Goal: Task Accomplishment & Management: Manage account settings

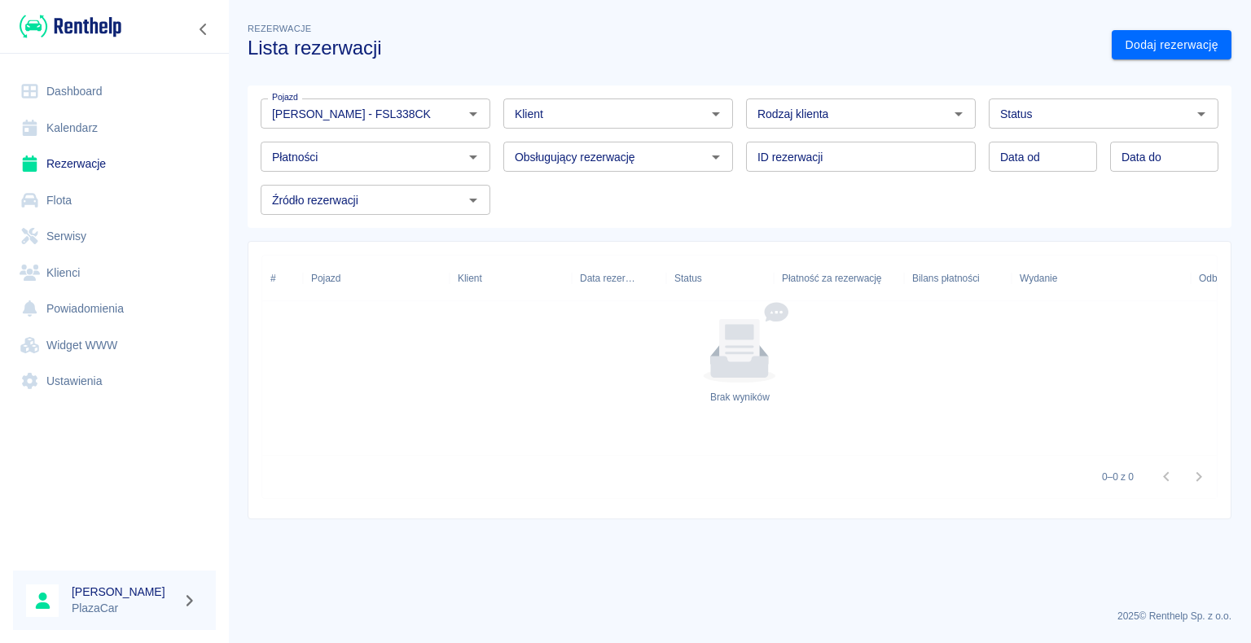
click at [79, 94] on link "Dashboard" at bounding box center [114, 91] width 203 height 37
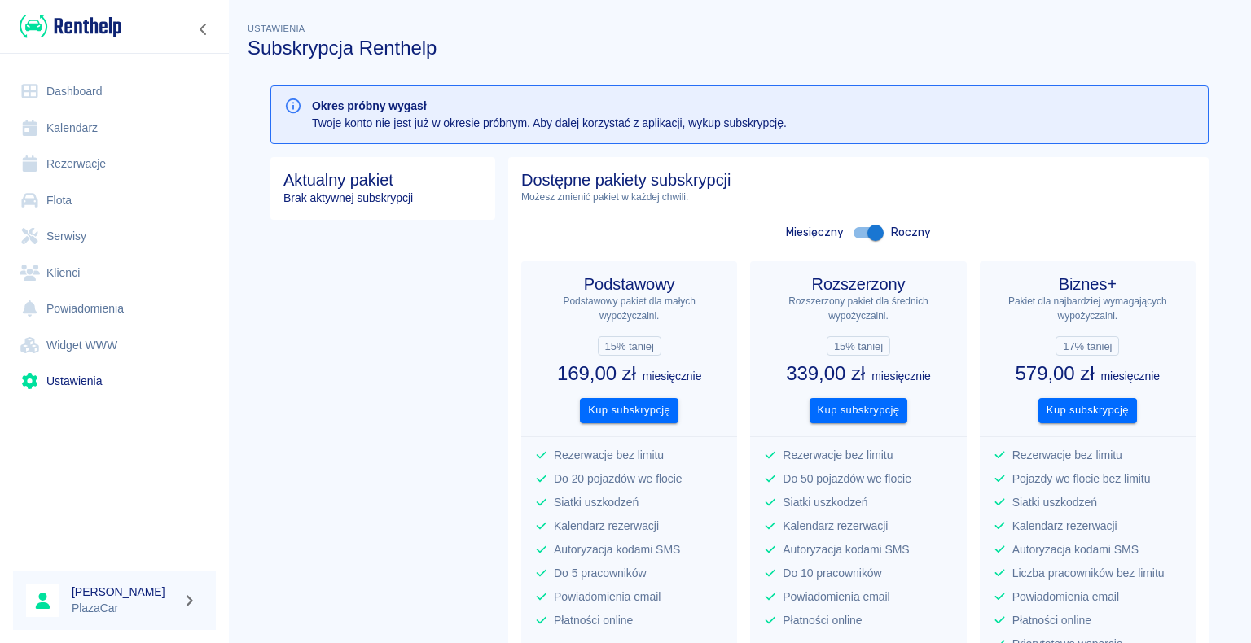
click at [88, 159] on link "Rezerwacje" at bounding box center [114, 164] width 203 height 37
click at [94, 92] on link "Dashboard" at bounding box center [114, 91] width 203 height 37
click at [629, 70] on button "Kup subskrypcję" at bounding box center [629, 410] width 99 height 25
